Goal: Transaction & Acquisition: Obtain resource

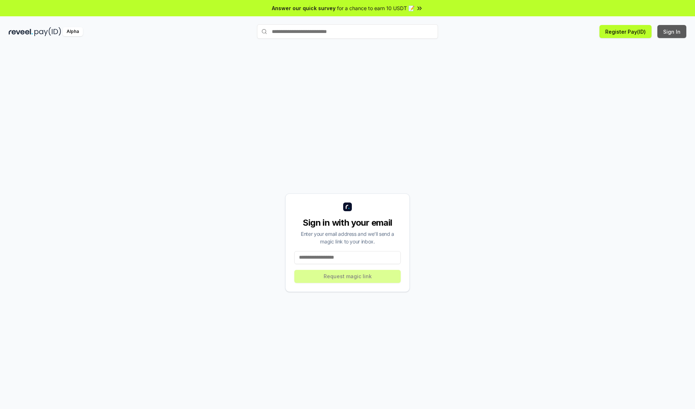
click at [673, 32] on button "Sign In" at bounding box center [672, 31] width 29 height 13
type input "**********"
click at [348, 276] on button "Request magic link" at bounding box center [347, 276] width 106 height 13
